Goal: Information Seeking & Learning: Understand process/instructions

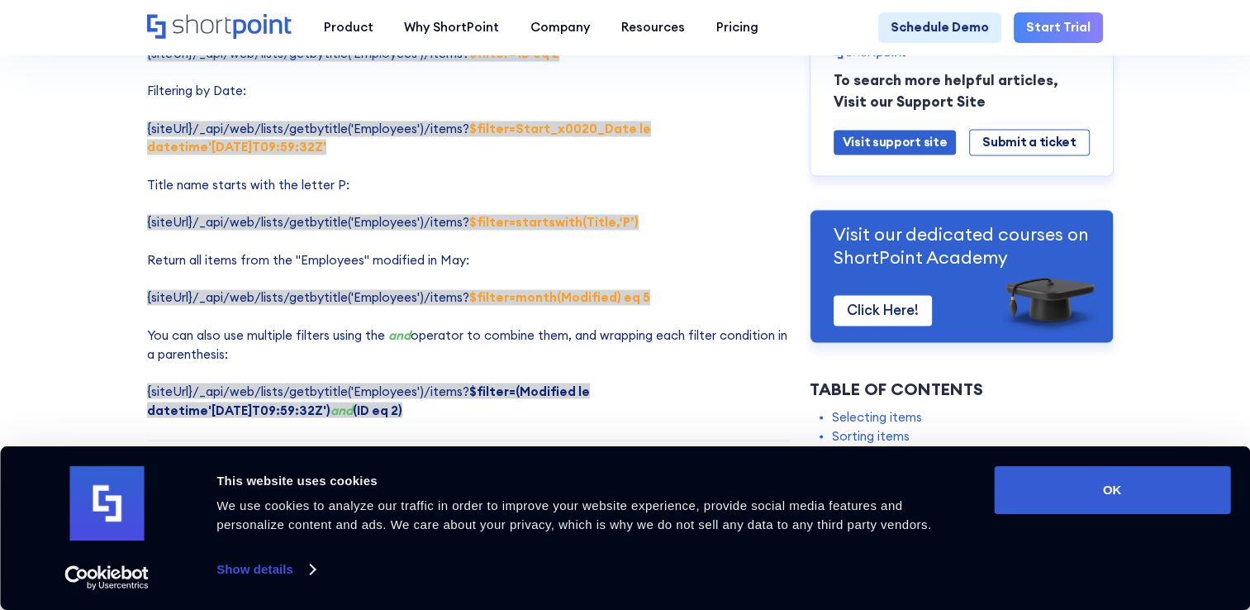
scroll to position [2891, 0]
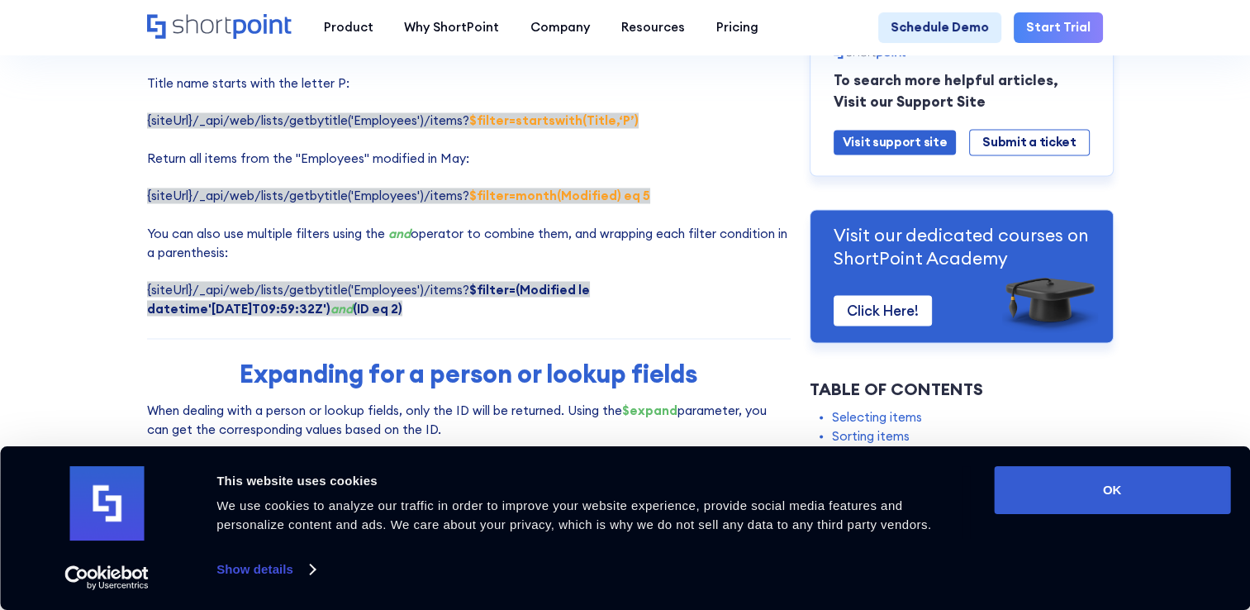
click at [233, 293] on p "Here are some examples of using $filter parameter: Filtering by Title: {siteUrl…" at bounding box center [468, 65] width 643 height 506
click at [238, 292] on p "Here are some examples of using $filter parameter: Filtering by Title: {siteUrl…" at bounding box center [468, 65] width 643 height 506
click at [222, 282] on p "Here are some examples of using $filter parameter: Filtering by Title: {siteUrl…" at bounding box center [468, 65] width 643 height 506
click at [231, 281] on span "{siteUrl}/_api/web/lists/getbytitle('Employees')/items? $filter=(Modified le da…" at bounding box center [368, 298] width 443 height 35
click at [221, 293] on p "Here are some examples of using $filter parameter: Filtering by Title: {siteUrl…" at bounding box center [468, 65] width 643 height 506
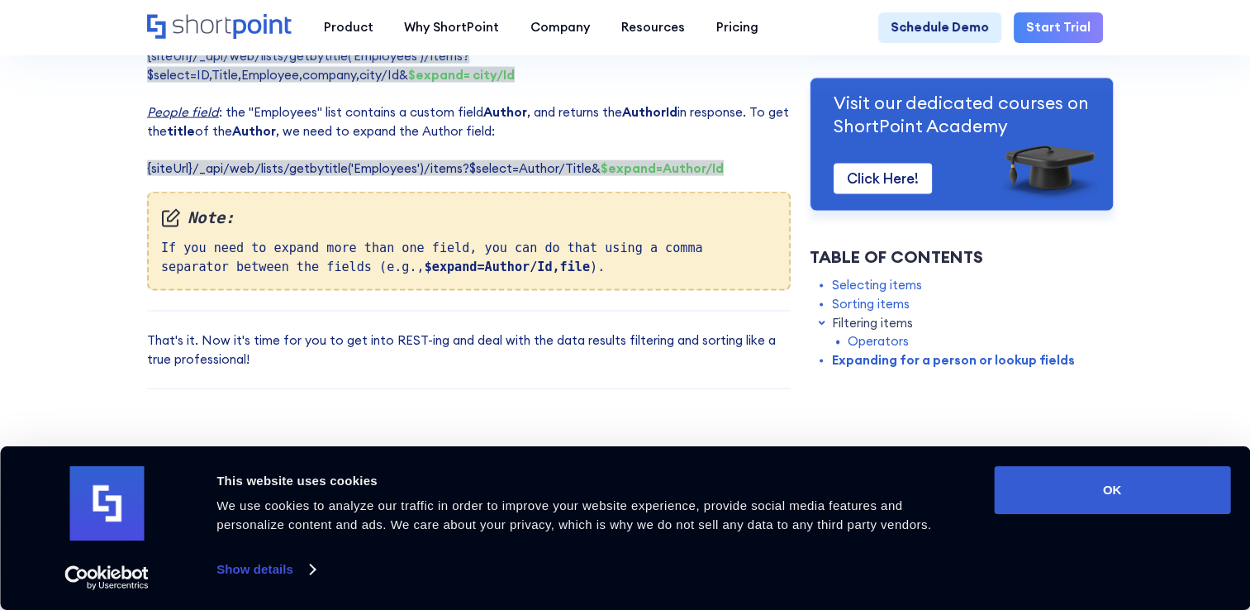
scroll to position [3634, 0]
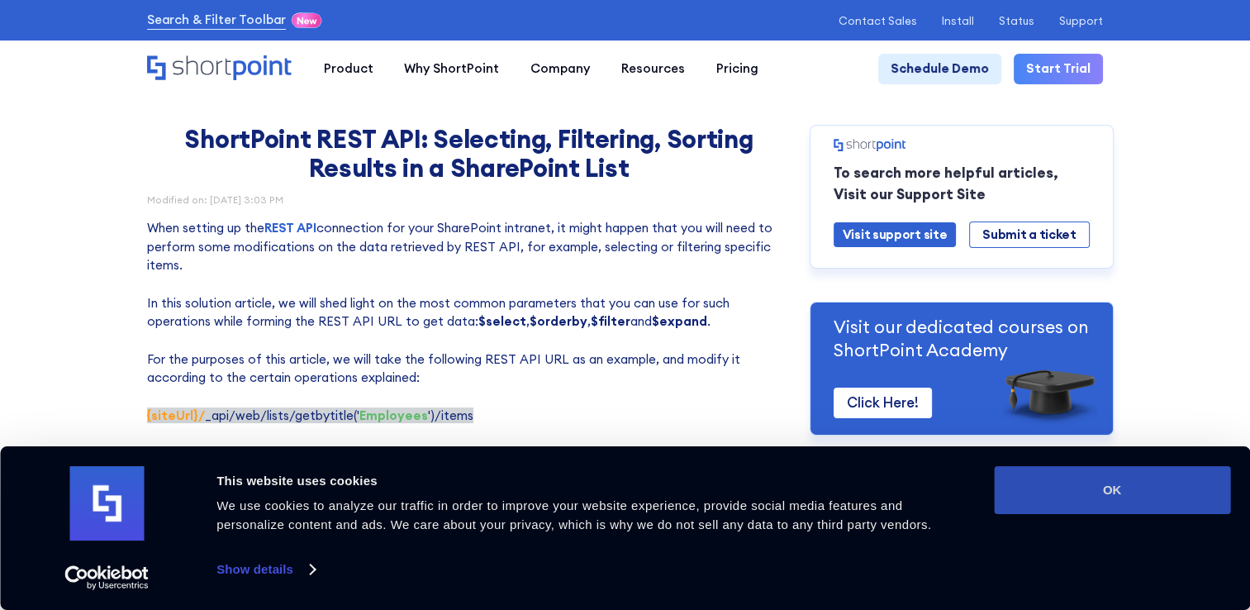
click at [1162, 495] on button "OK" at bounding box center [1112, 490] width 236 height 48
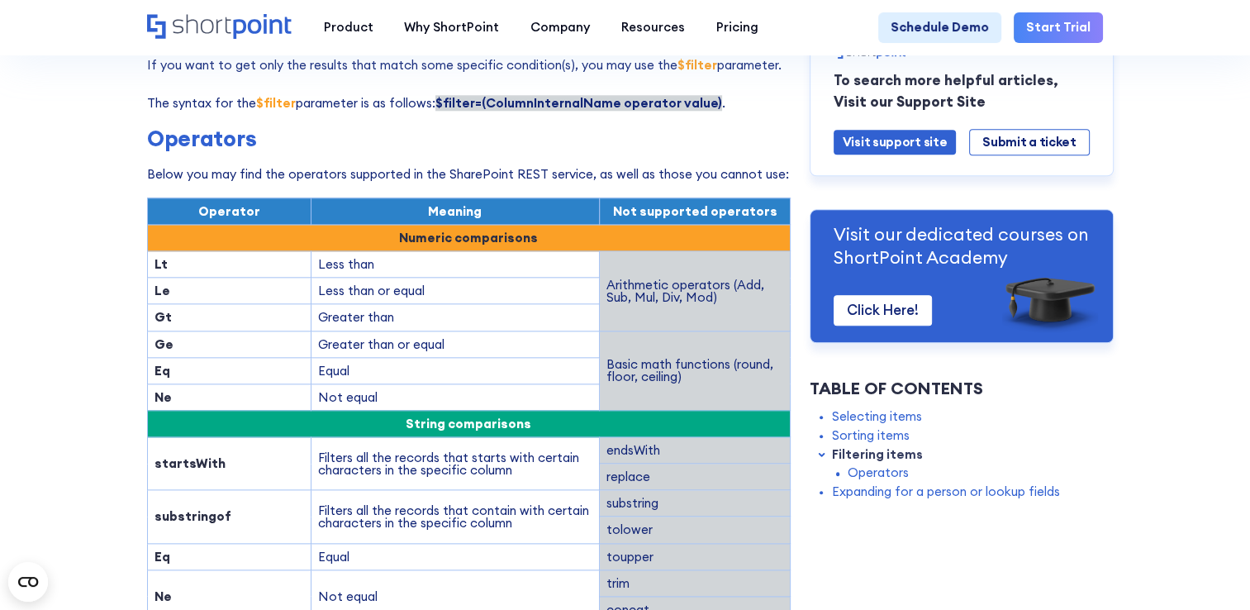
scroll to position [1900, 0]
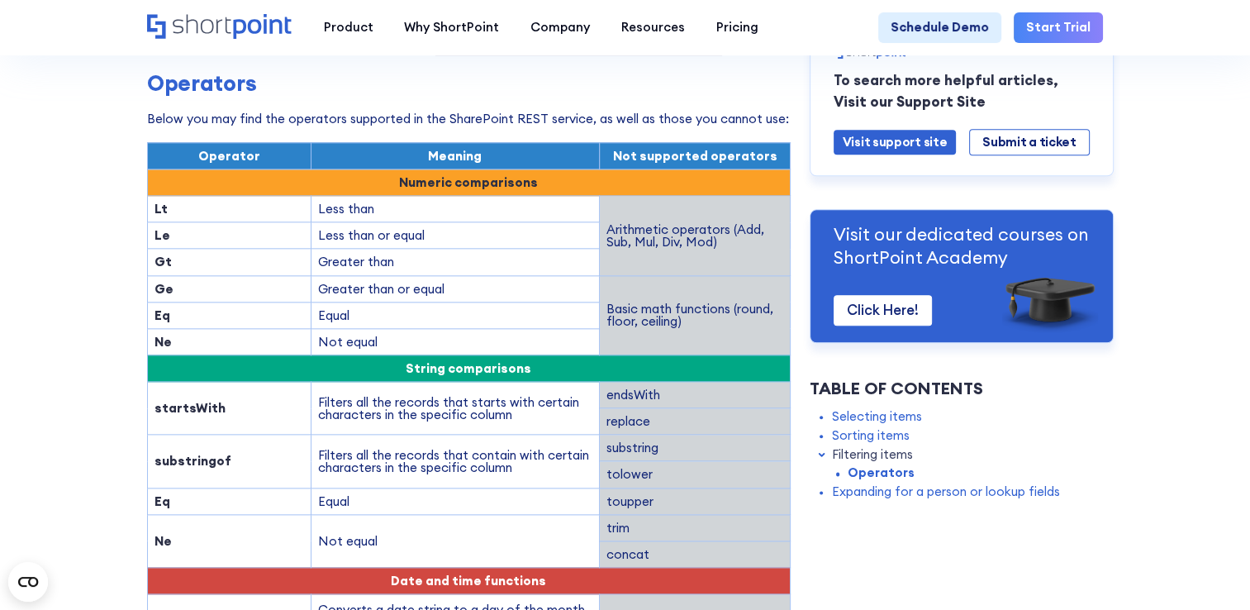
click at [193, 453] on strong "substringof" at bounding box center [192, 461] width 77 height 16
copy strong "substringof"
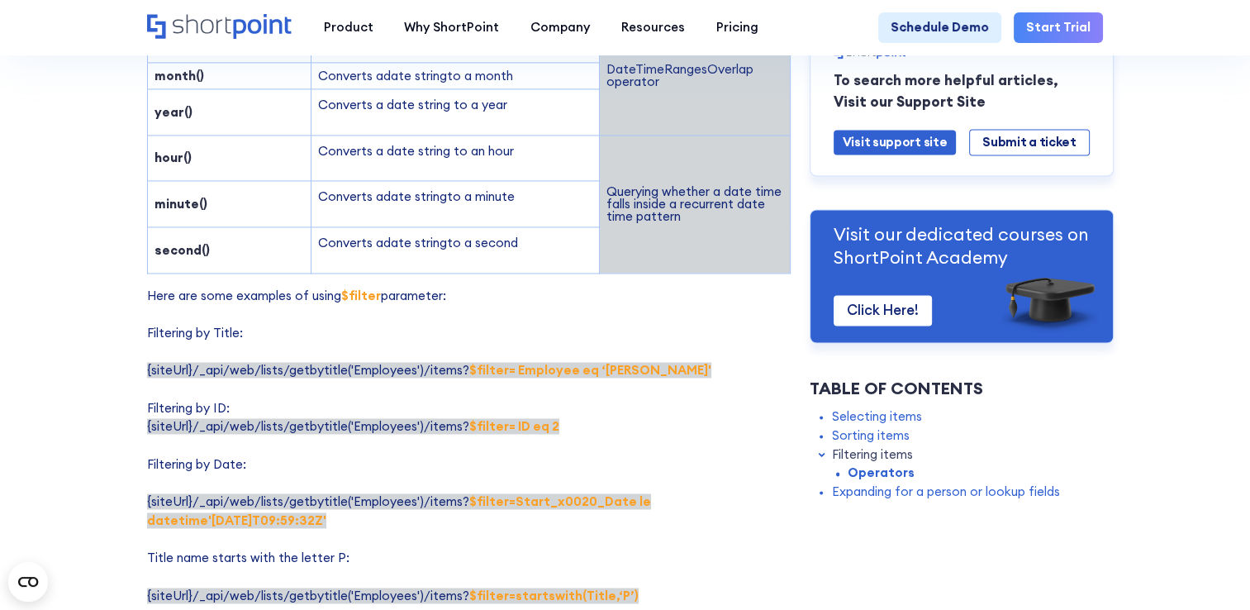
scroll to position [2478, 0]
click at [641, 398] on p "Here are some examples of using $filter parameter: Filtering by Title: {siteUrl…" at bounding box center [468, 539] width 643 height 506
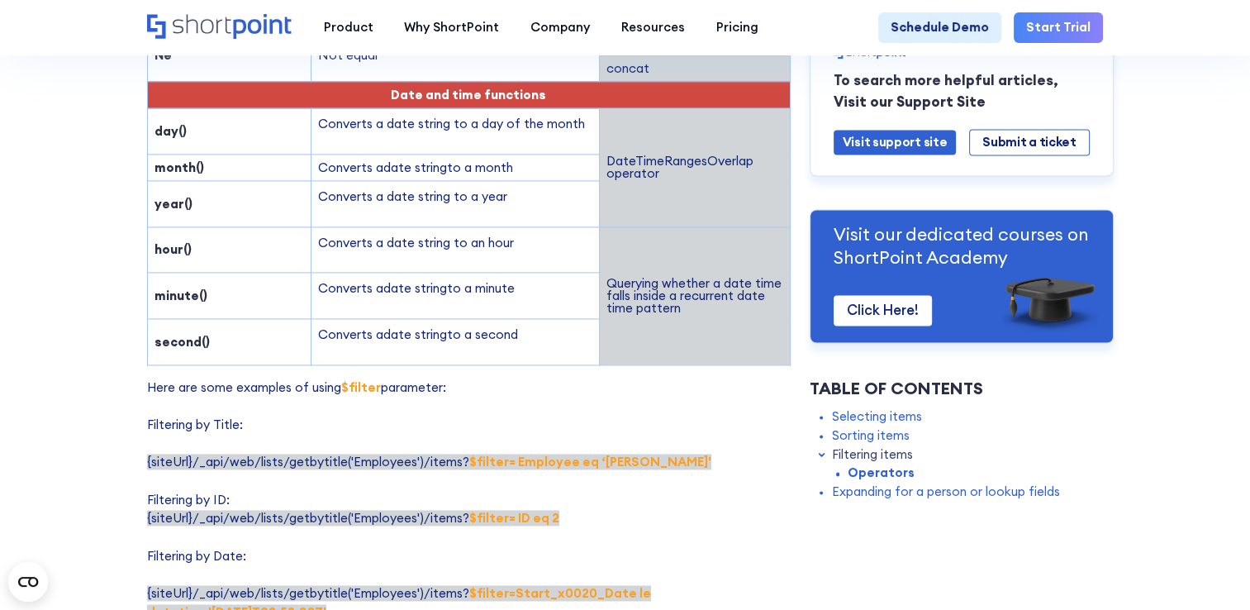
scroll to position [2527, 0]
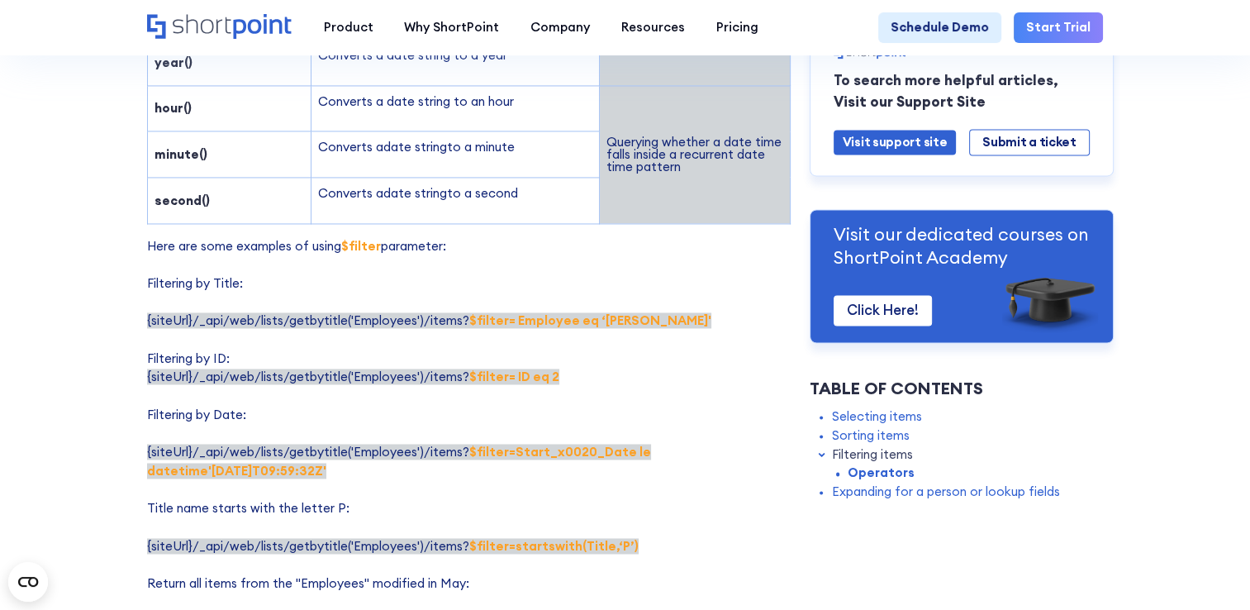
click at [577, 237] on p "Here are some examples of using $filter parameter: Filtering by Title: {siteUrl…" at bounding box center [468, 490] width 643 height 506
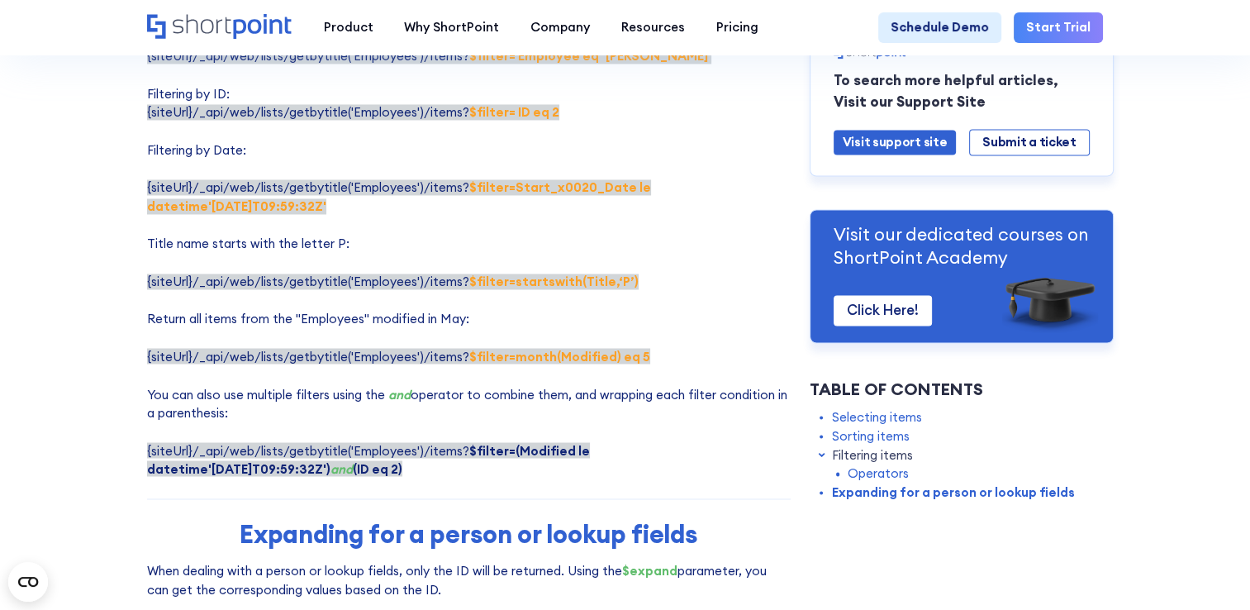
scroll to position [2774, 0]
